Goal: Information Seeking & Learning: Check status

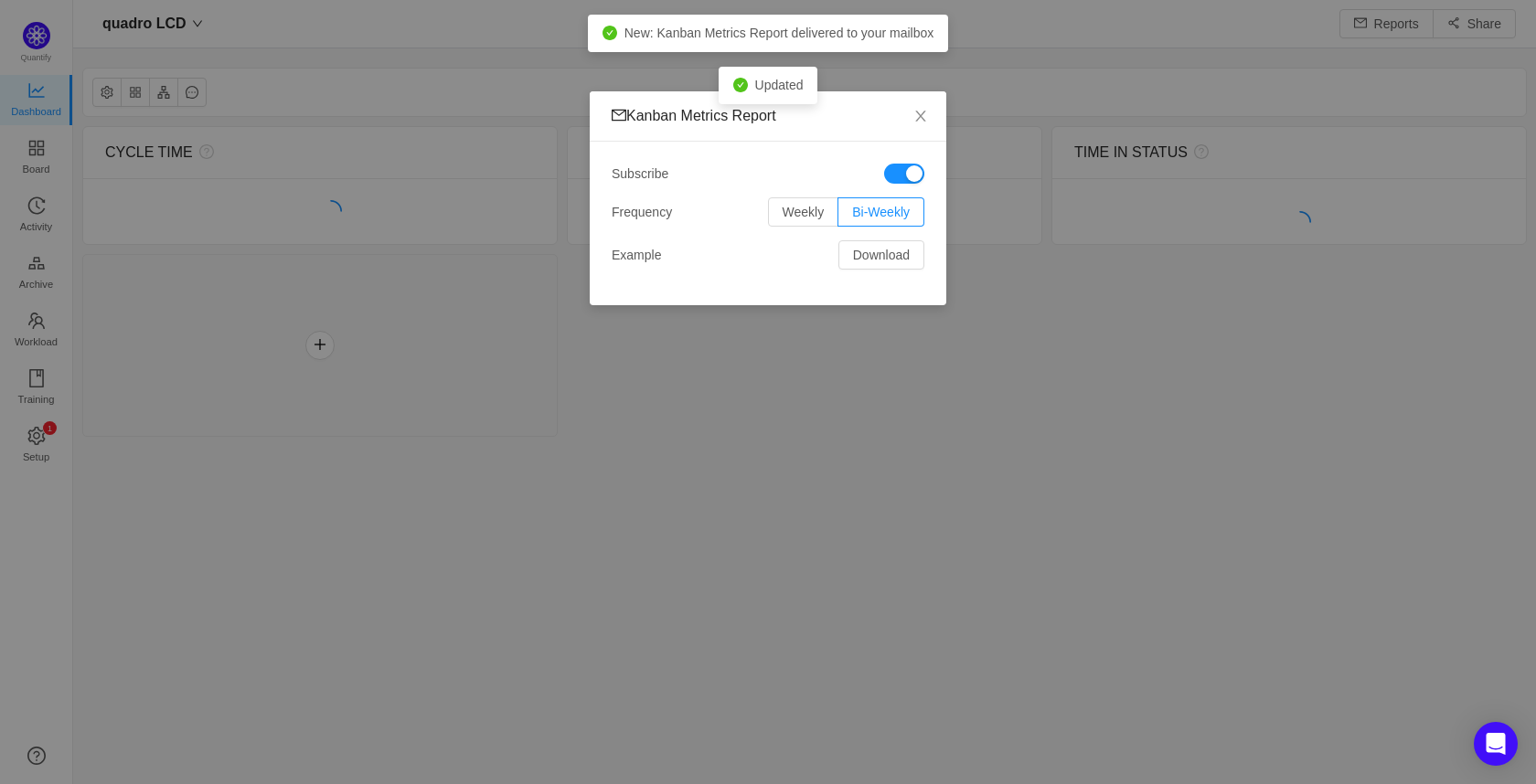
scroll to position [757, 1422]
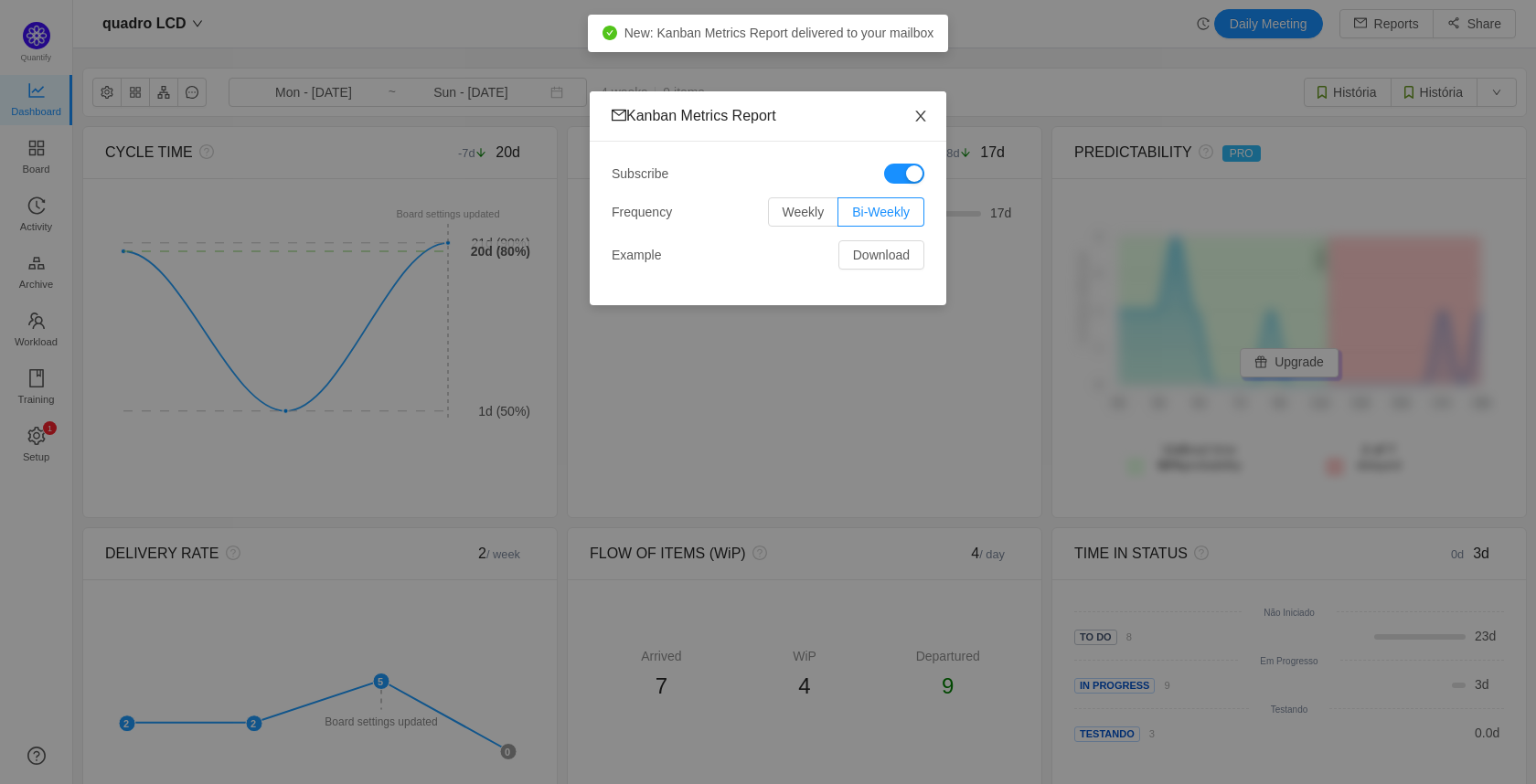
click at [934, 118] on span "Close" at bounding box center [920, 117] width 51 height 51
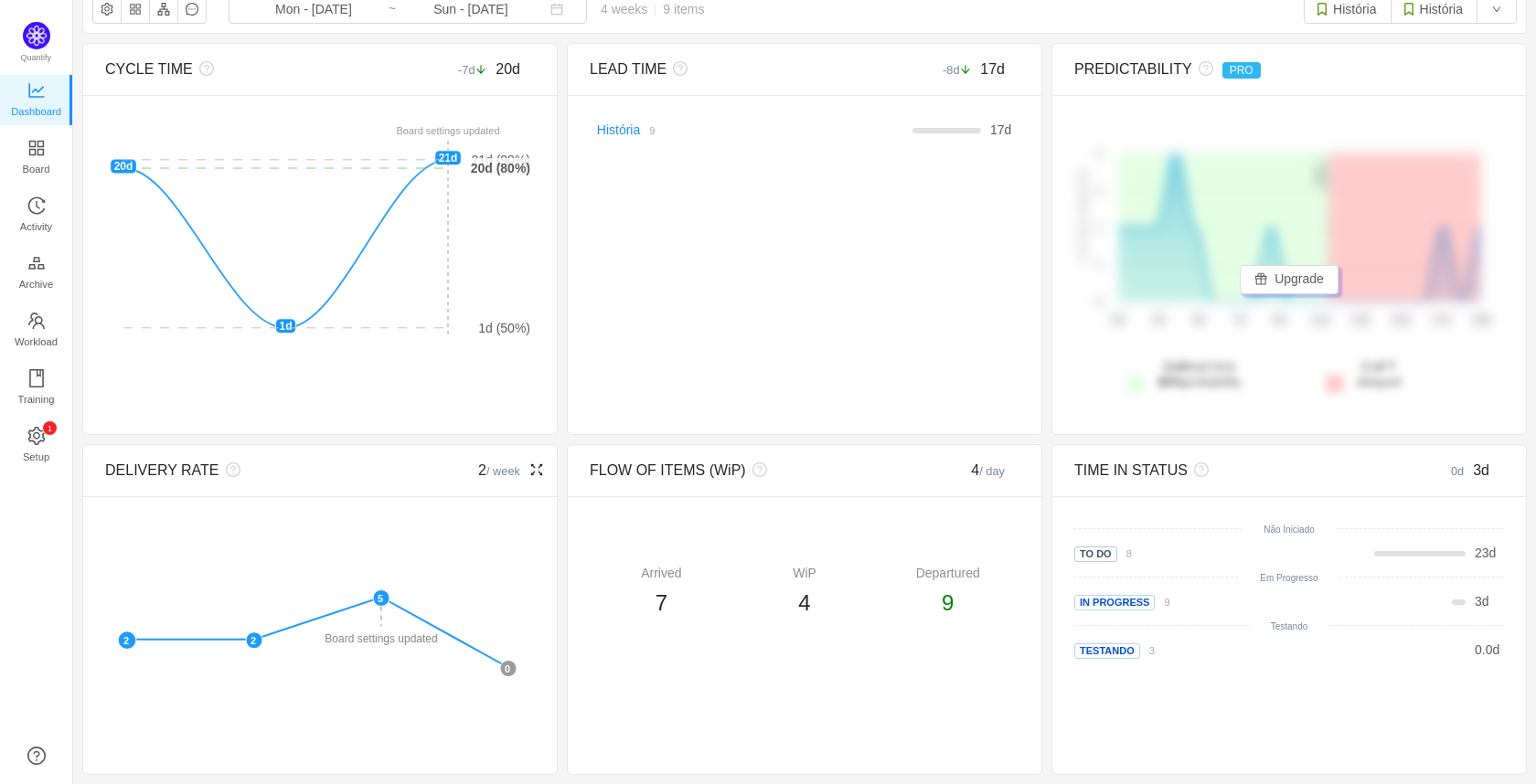
scroll to position [0, 0]
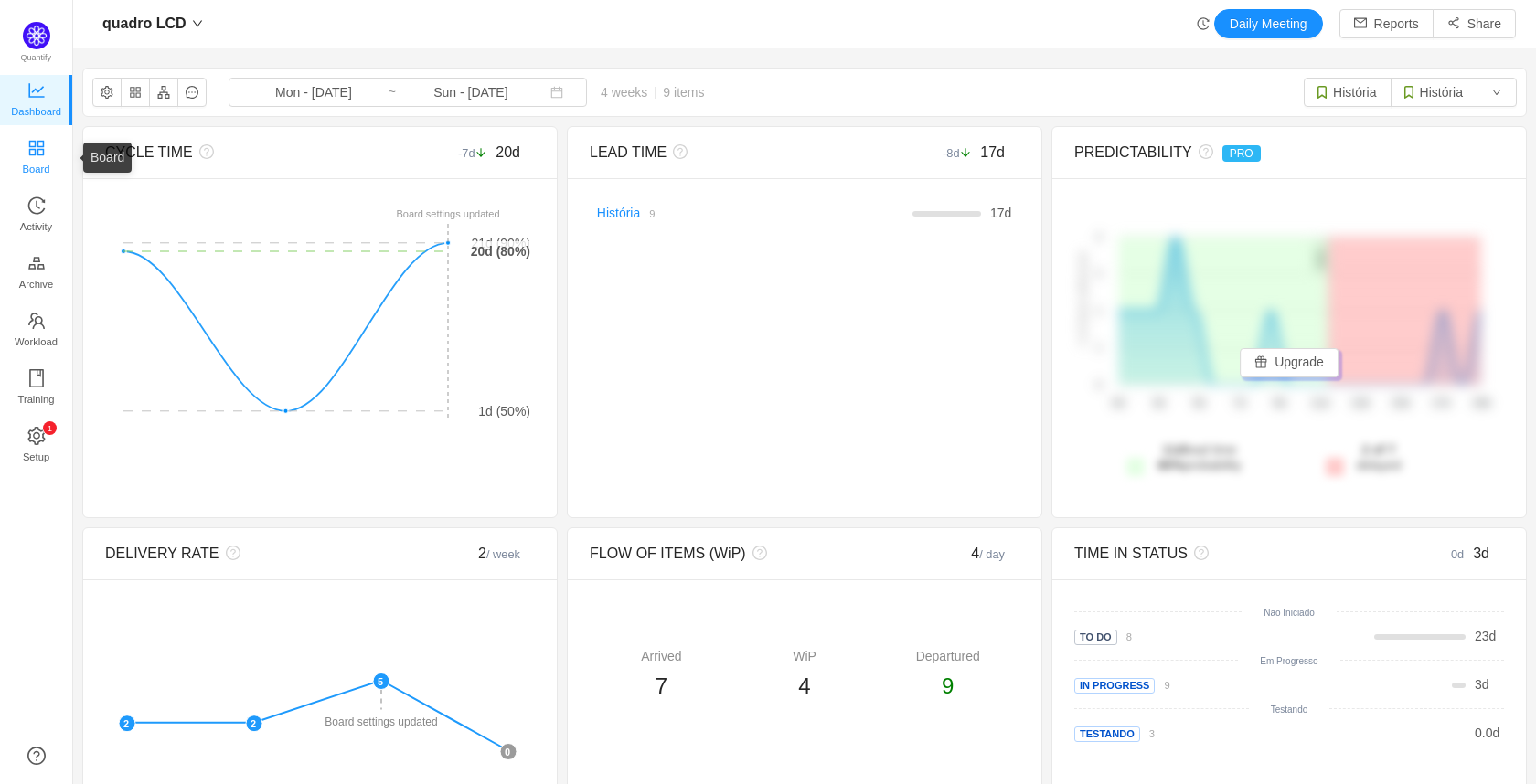
click at [27, 158] on span "Board" at bounding box center [36, 168] width 27 height 37
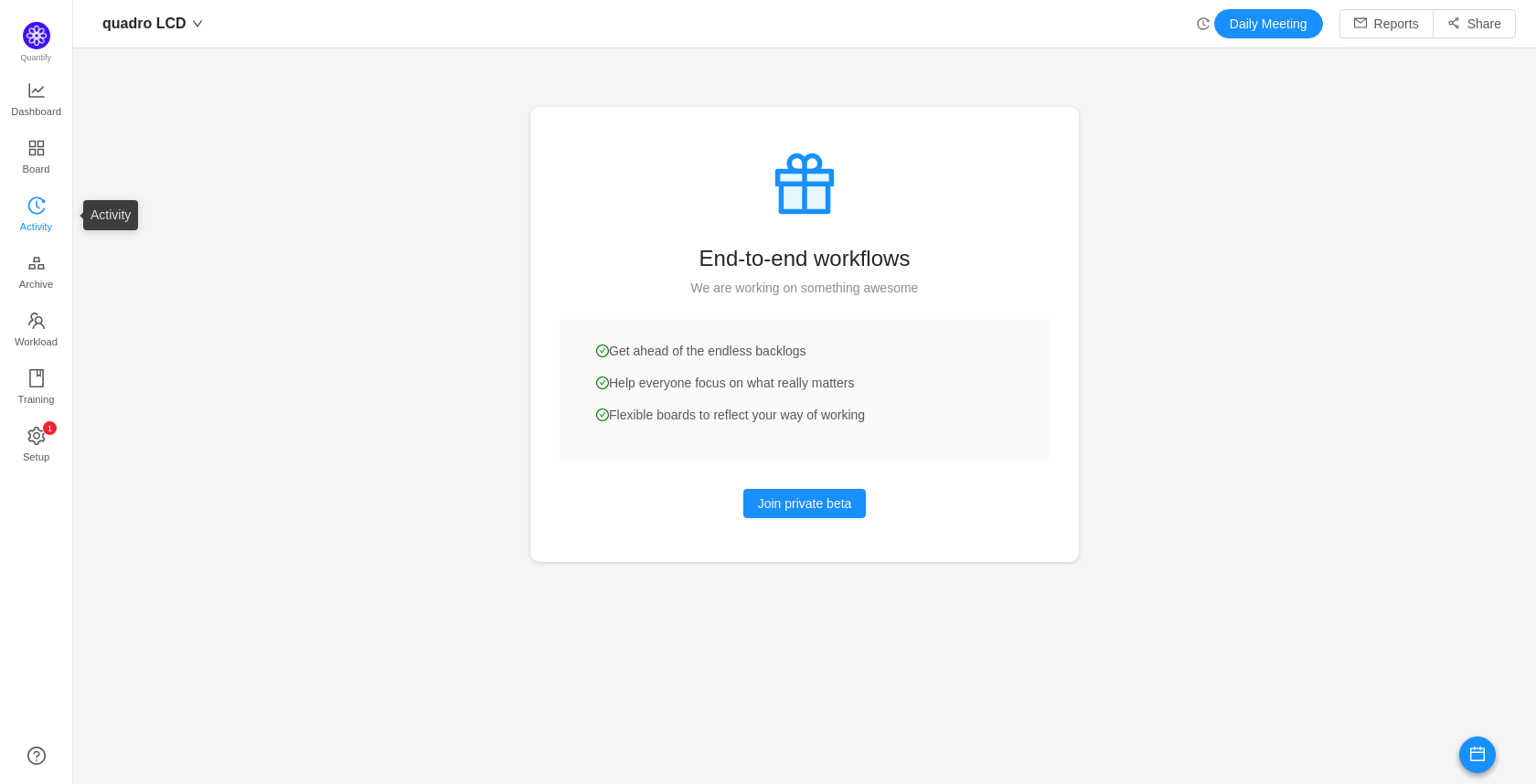
click at [45, 218] on span "Activity" at bounding box center [36, 226] width 32 height 37
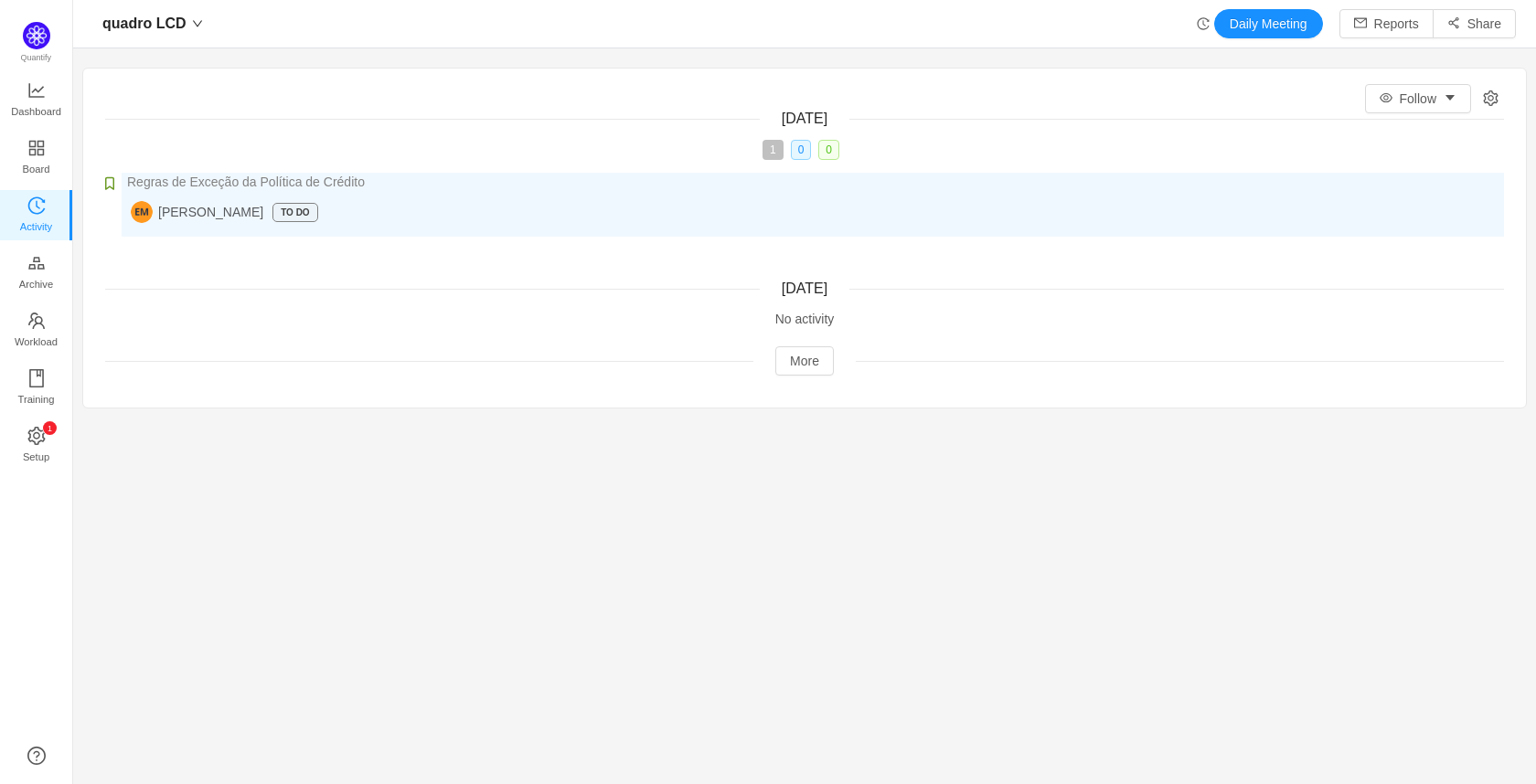
click at [439, 221] on div "[PERSON_NAME] To Do" at bounding box center [817, 212] width 1373 height 22
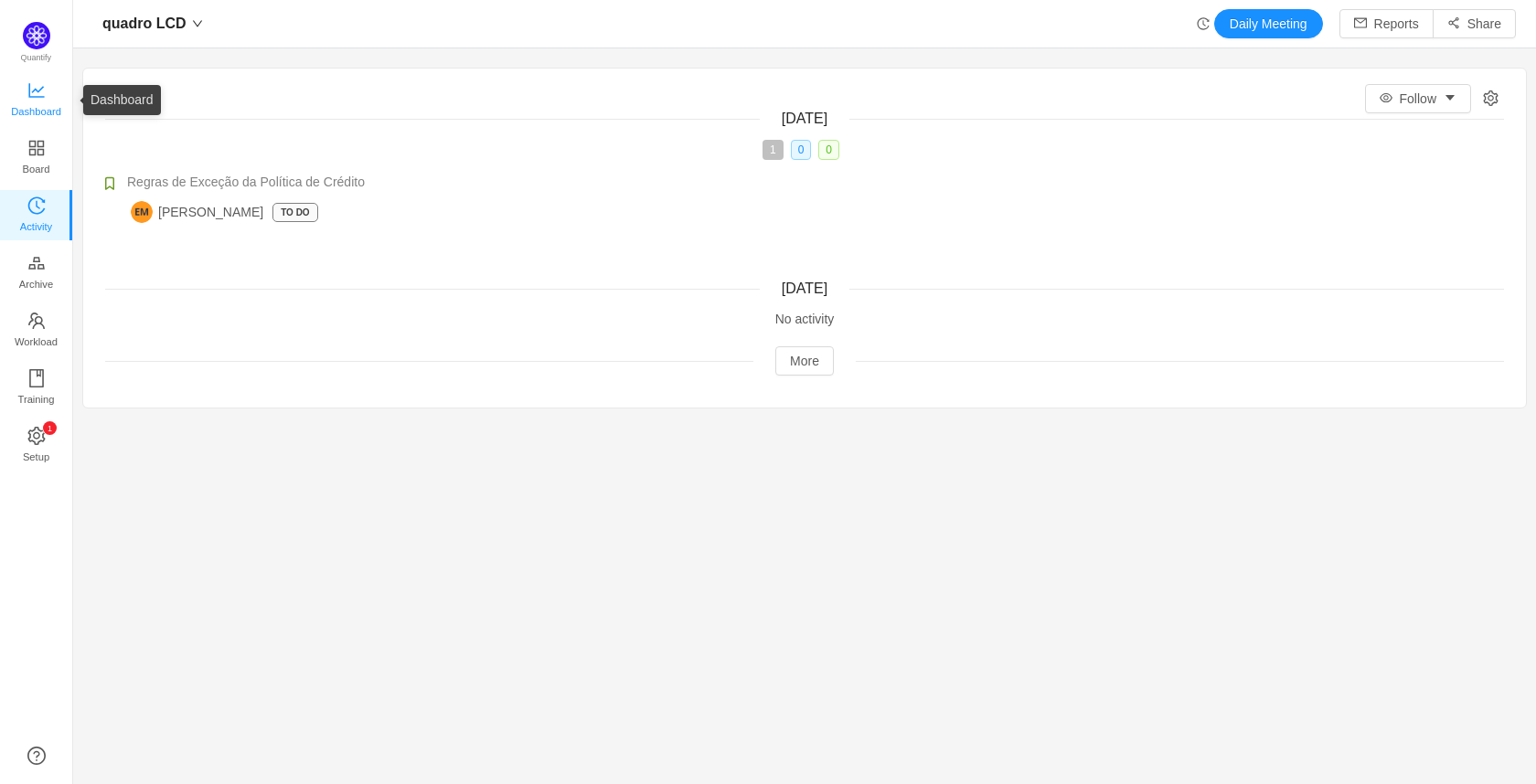
click at [49, 104] on span "Dashboard" at bounding box center [36, 111] width 50 height 37
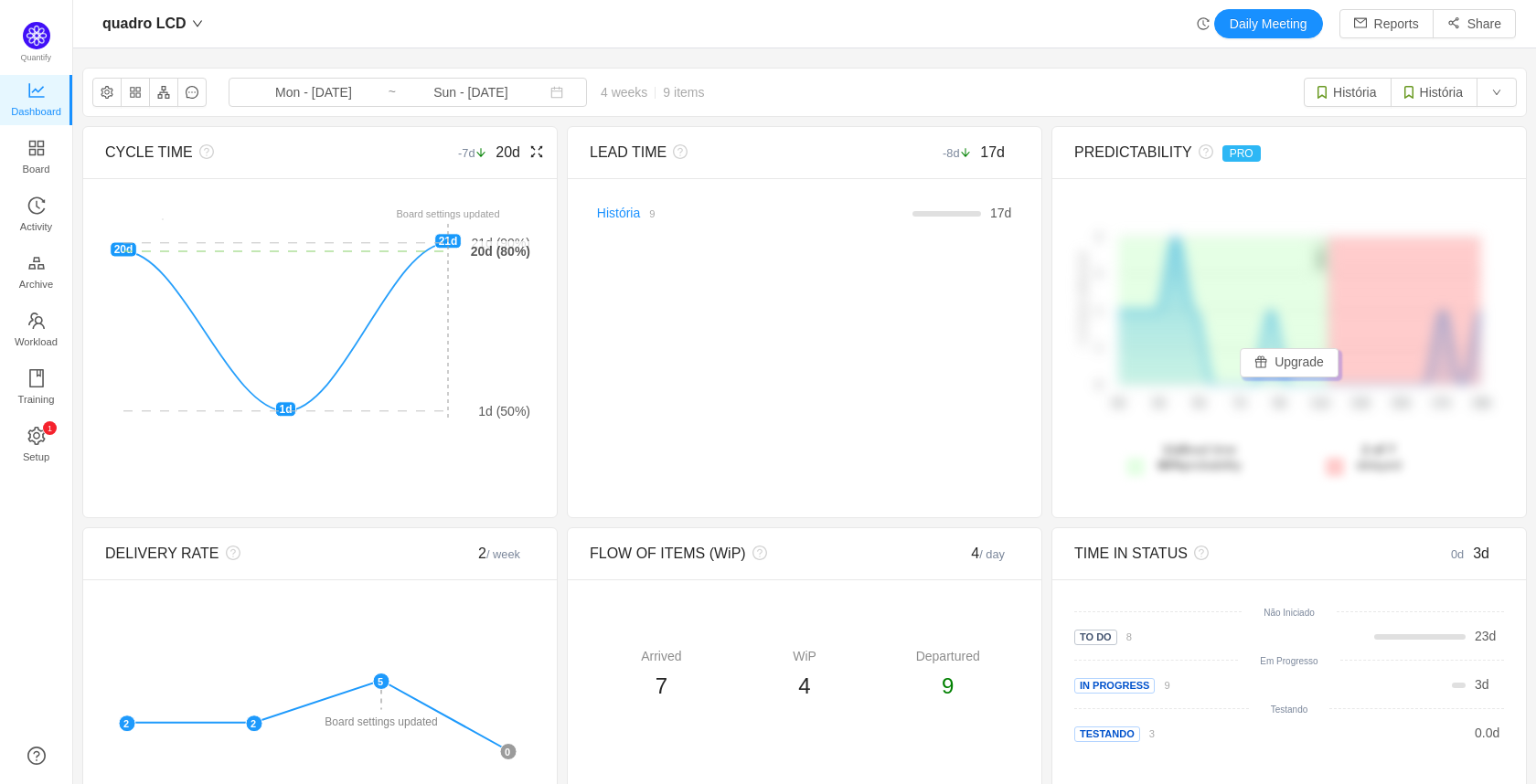
drag, startPoint x: 490, startPoint y: 249, endPoint x: 500, endPoint y: 233, distance: 18.9
click at [496, 234] on g "1d (50%) 21d (90%) 20d (80%)" at bounding box center [329, 327] width 412 height 186
click at [557, 524] on div "CYCLE TIME -7d 20d There are no delivered work items in the selected period Pos…" at bounding box center [804, 665] width 1445 height 1080
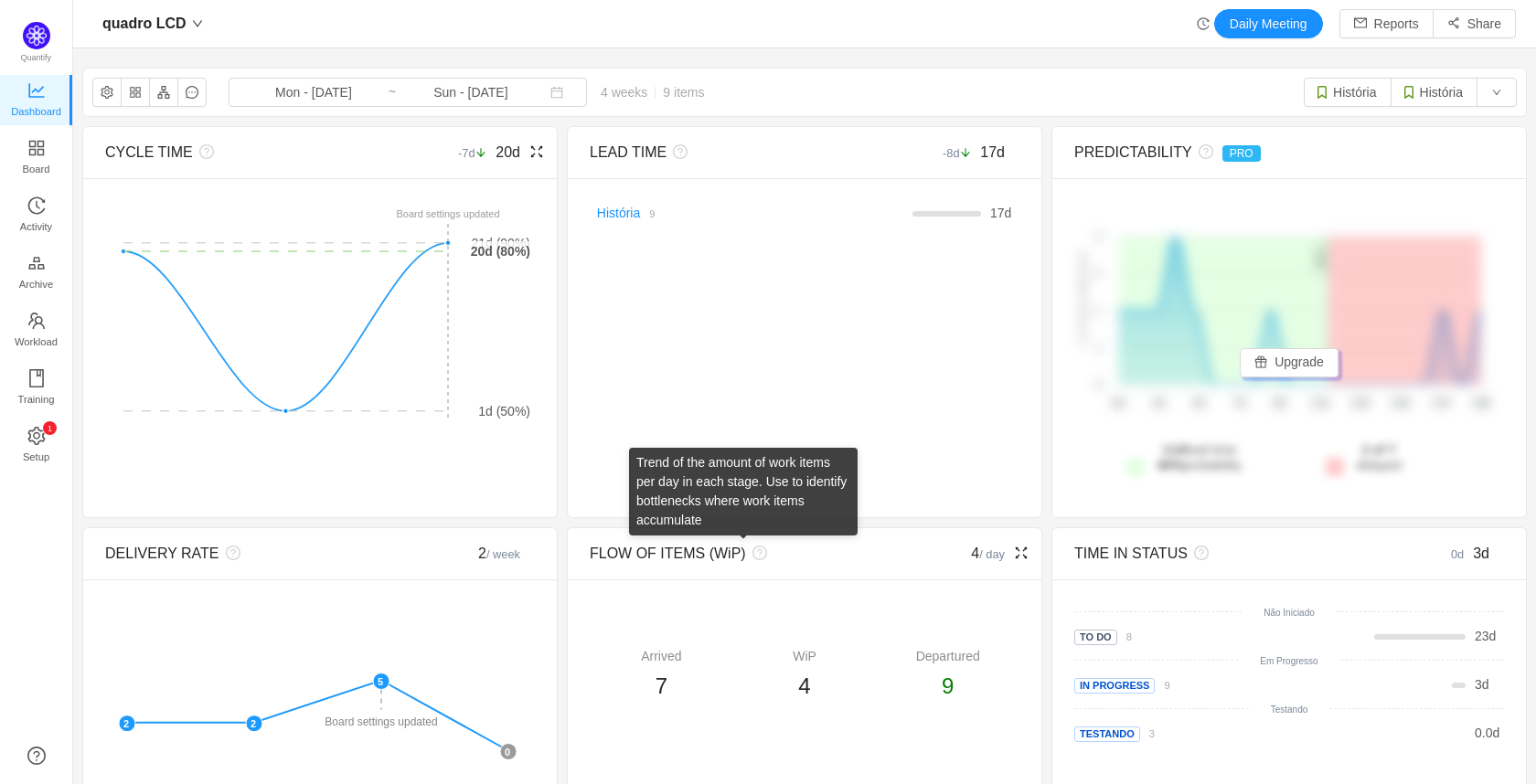
click at [752, 556] on icon "icon: question-circle" at bounding box center [760, 553] width 15 height 15
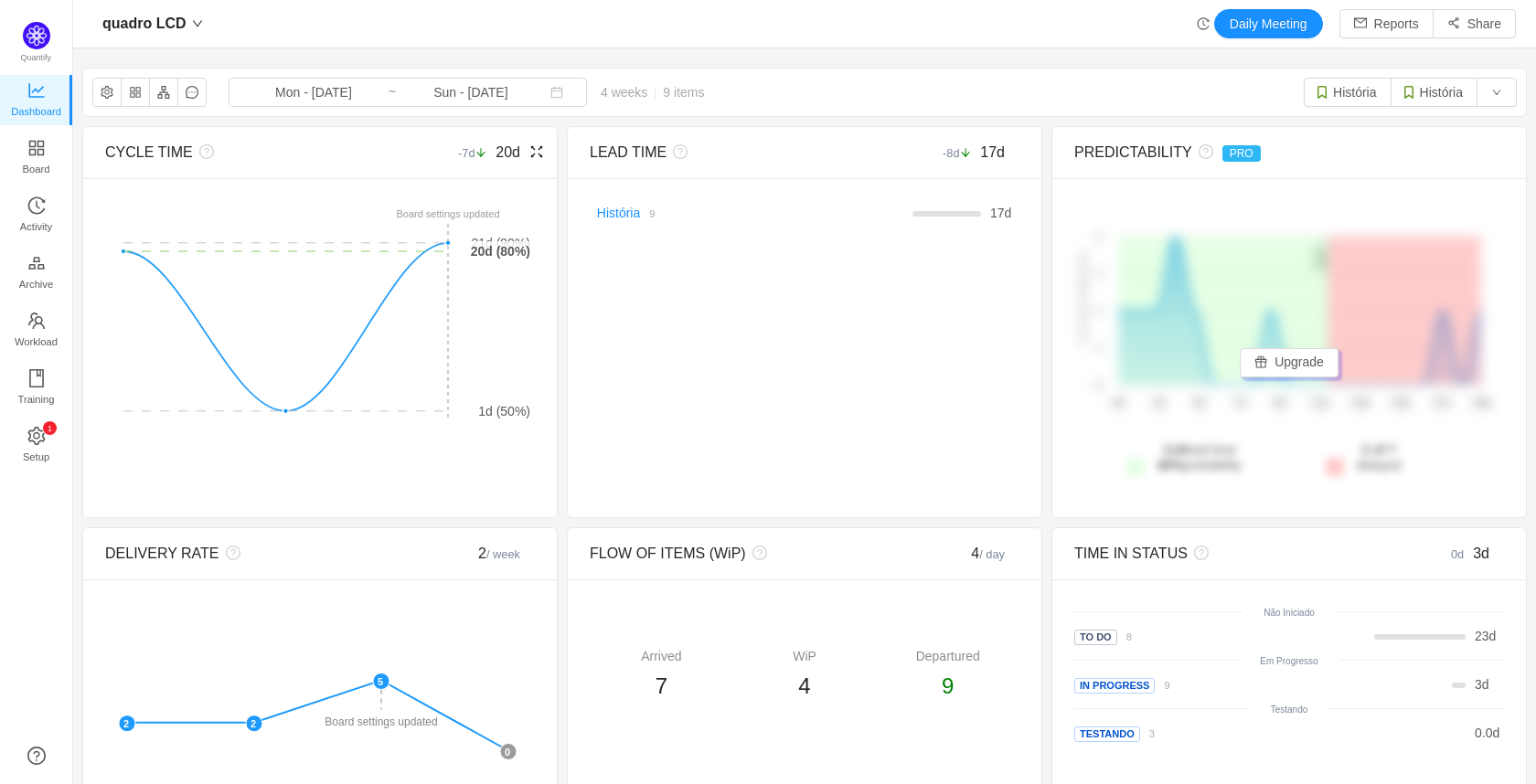
click at [561, 528] on div "CYCLE TIME -7d 20d There are no delivered work items in the selected period Pos…" at bounding box center [804, 665] width 1445 height 1080
drag, startPoint x: 484, startPoint y: 249, endPoint x: 495, endPoint y: 300, distance: 52.2
click at [495, 296] on icon "21d 1d 20d 1d (50%) 21d (90%) 20d (80%) Board settings updated" at bounding box center [317, 314] width 425 height 229
click at [534, 159] on icon "icon: fullscreen" at bounding box center [537, 152] width 15 height 15
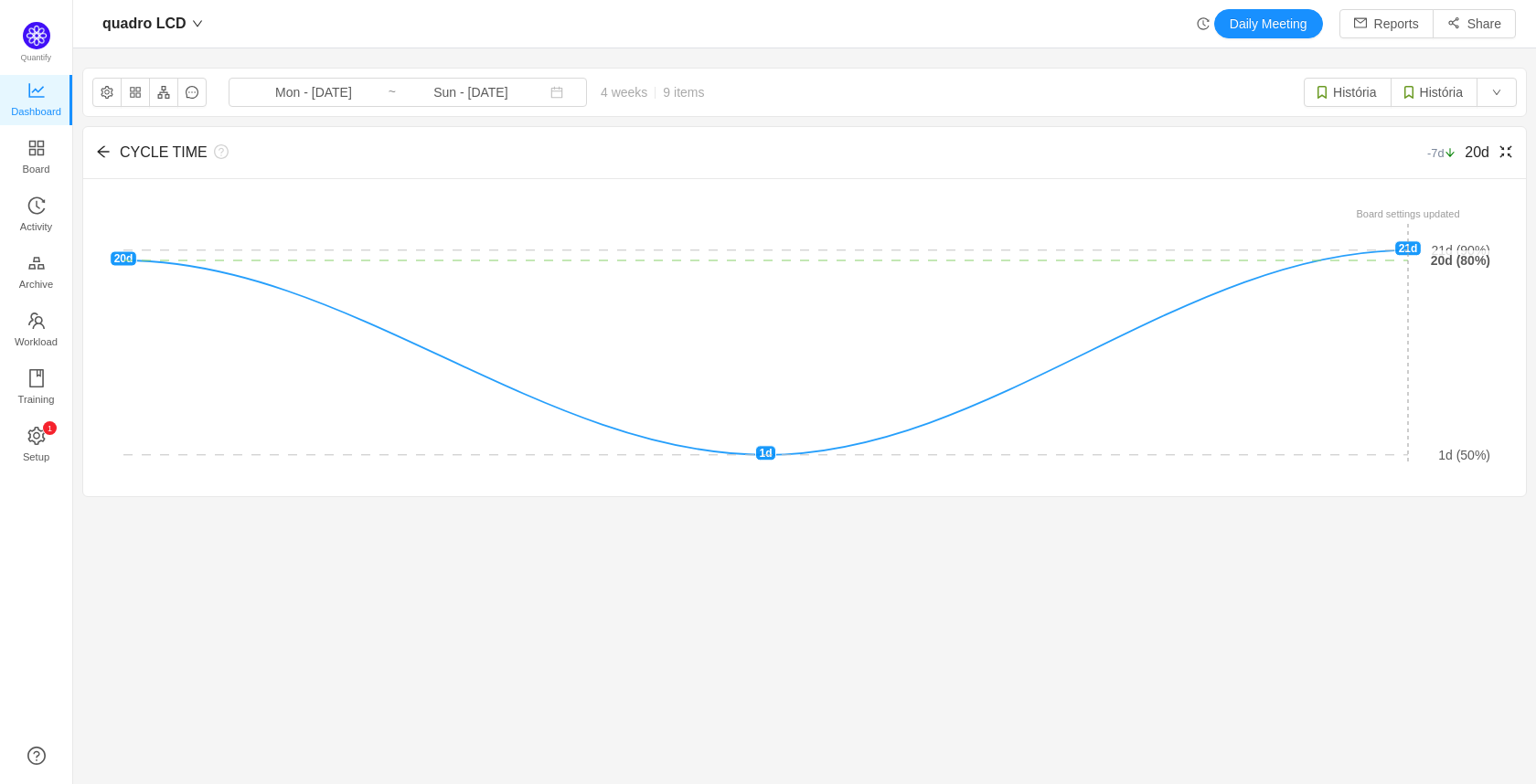
click at [99, 144] on div "CYCLE TIME -7d 20d" at bounding box center [804, 152] width 1443 height 52
click at [100, 158] on icon "icon: arrow-left" at bounding box center [104, 152] width 15 height 15
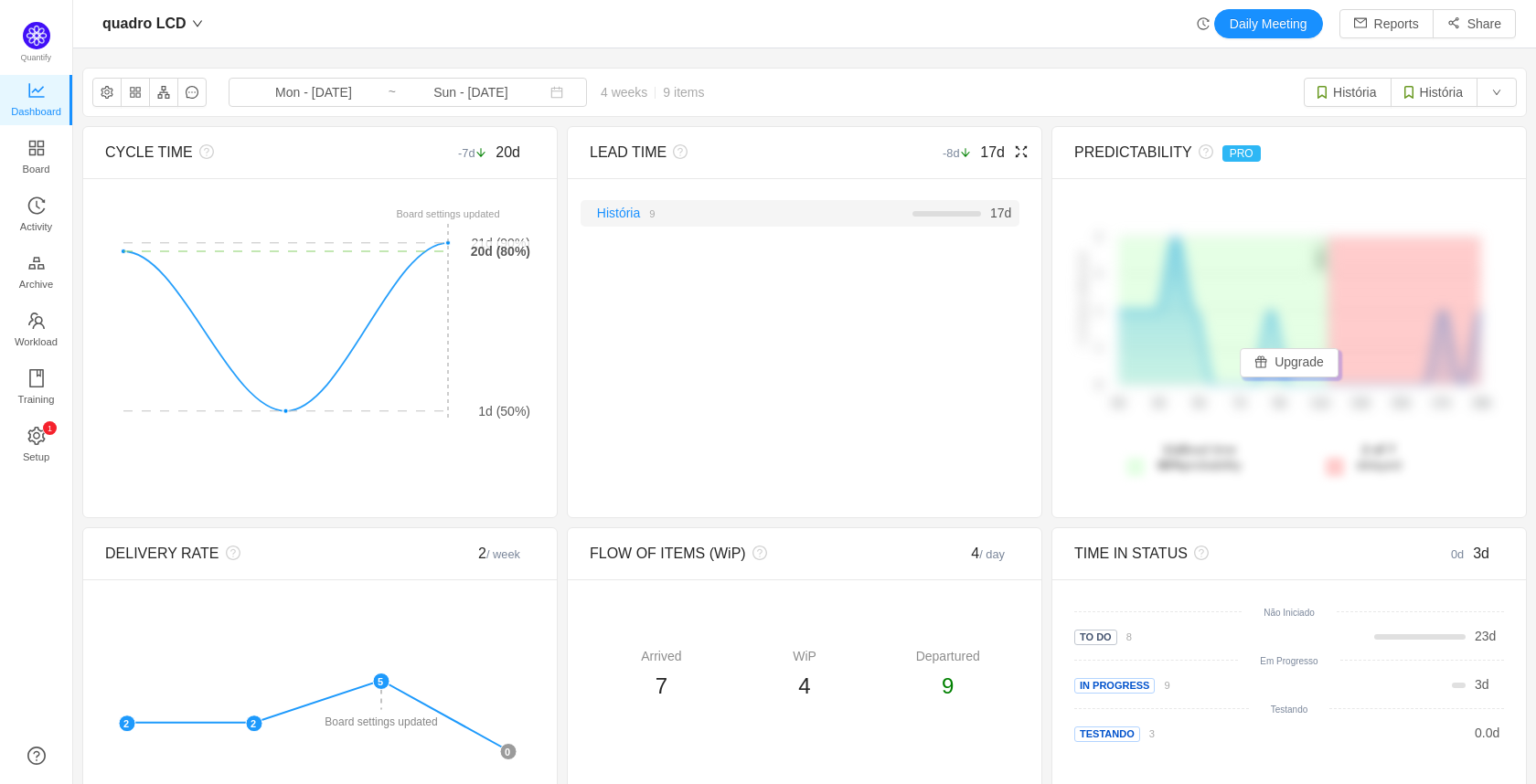
click at [948, 217] on div "17 d" at bounding box center [885, 213] width 241 height 19
click at [624, 206] on link "História" at bounding box center [619, 213] width 43 height 15
click at [649, 216] on small "9" at bounding box center [652, 214] width 6 height 11
